Goal: Task Accomplishment & Management: Complete application form

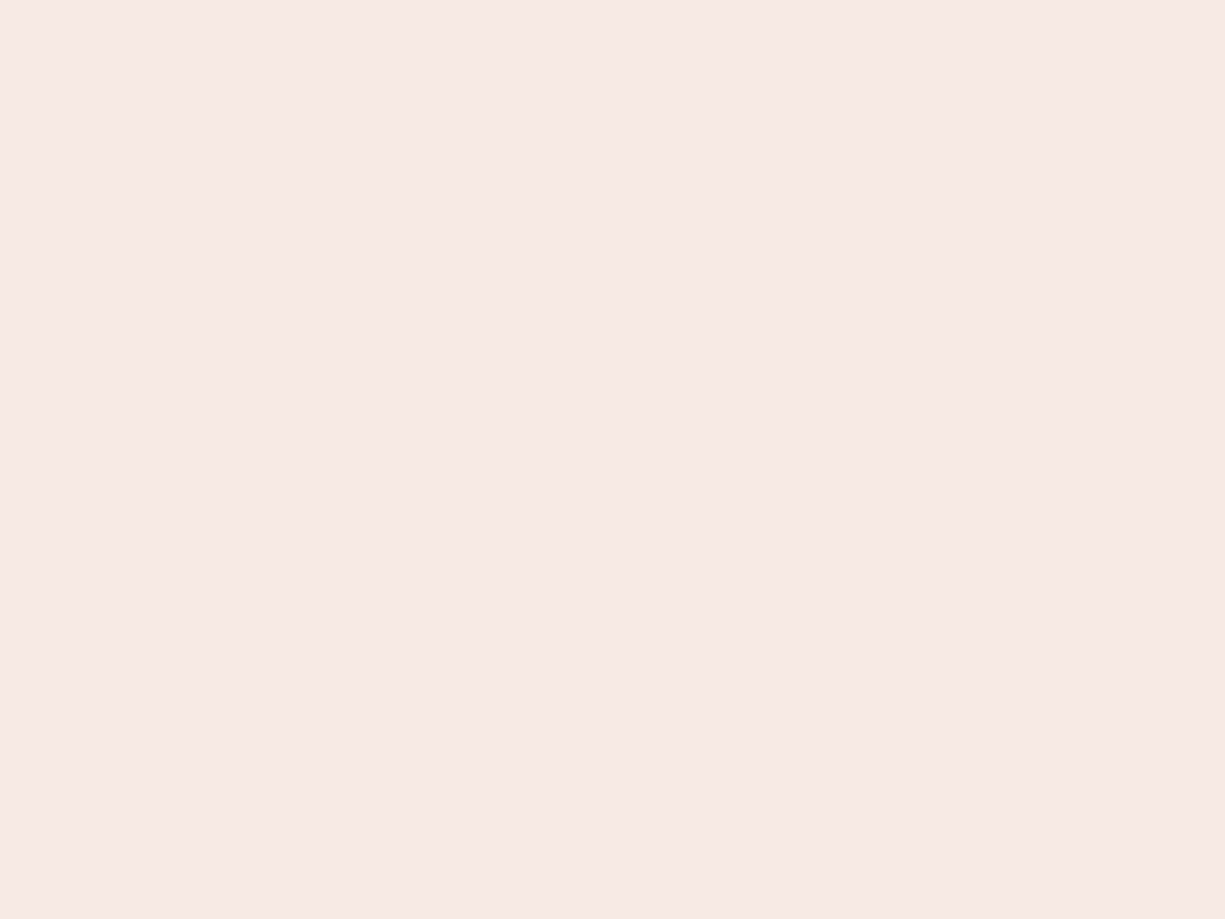
click at [613, 460] on nb-app "Almost there Thank you for registering for Newbook. Your account is under revie…" at bounding box center [612, 459] width 1225 height 919
click at [613, 0] on nb-app "Almost there Thank you for registering for Newbook. Your account is under revie…" at bounding box center [612, 459] width 1225 height 919
click at [655, 0] on nb-app "Almost there Thank you for registering for Newbook. Your account is under revie…" at bounding box center [612, 459] width 1225 height 919
click at [613, 460] on nb-app "Almost there Thank you for registering for Newbook. Your account is under revie…" at bounding box center [612, 459] width 1225 height 919
click at [613, 0] on nb-app "Almost there Thank you for registering for Newbook. Your account is under revie…" at bounding box center [612, 459] width 1225 height 919
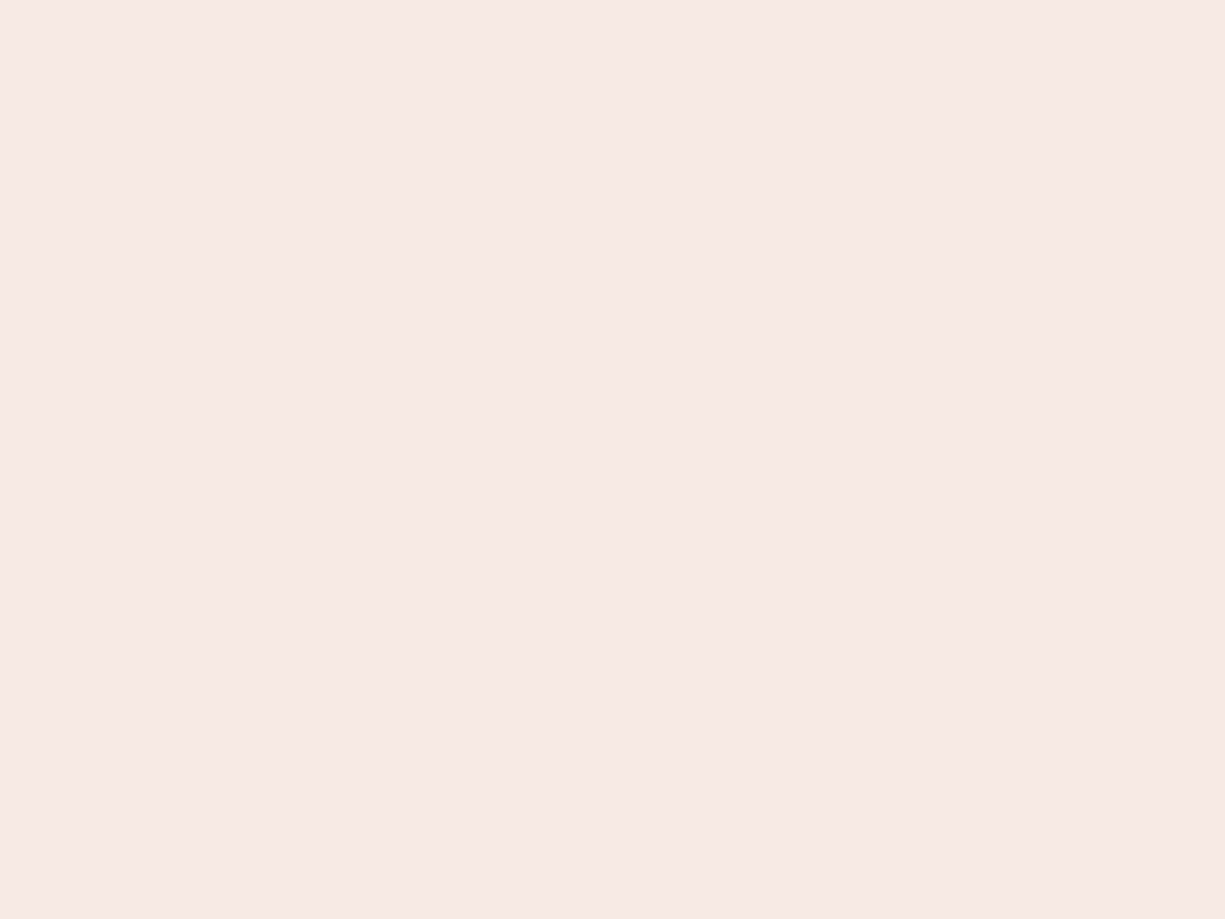
click at [428, 0] on nb-app "Almost there Thank you for registering for Newbook. Your account is under revie…" at bounding box center [612, 459] width 1225 height 919
click at [613, 460] on nb-app "Almost there Thank you for registering for Newbook. Your account is under revie…" at bounding box center [612, 459] width 1225 height 919
click at [613, 0] on nb-app "Almost there Thank you for registering for Newbook. Your account is under revie…" at bounding box center [612, 459] width 1225 height 919
click at [428, 0] on nb-app "Almost there Thank you for registering for Newbook. Your account is under revie…" at bounding box center [612, 459] width 1225 height 919
click at [613, 460] on nb-app "Almost there Thank you for registering for Newbook. Your account is under revie…" at bounding box center [612, 459] width 1225 height 919
